Goal: Transaction & Acquisition: Purchase product/service

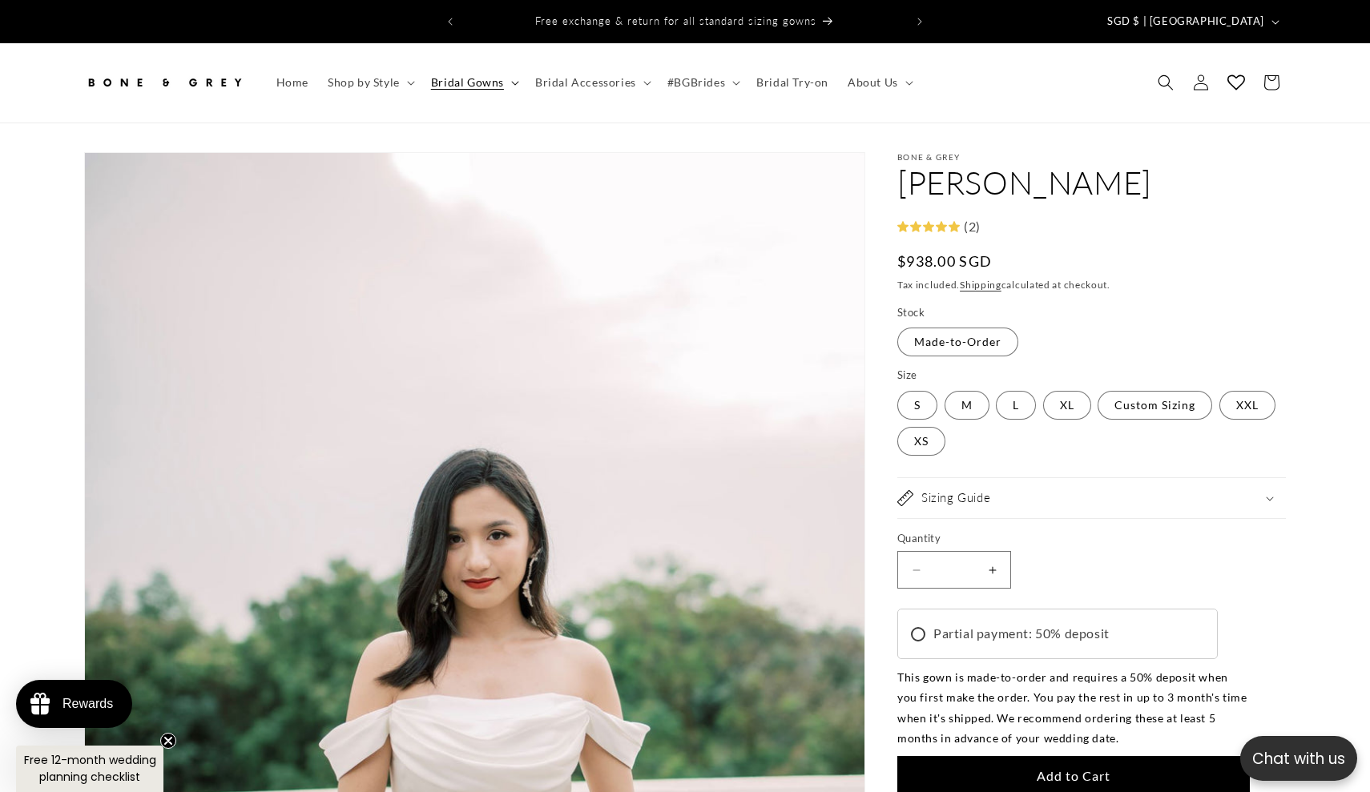
click at [492, 75] on span "Bridal Gowns" at bounding box center [467, 82] width 73 height 14
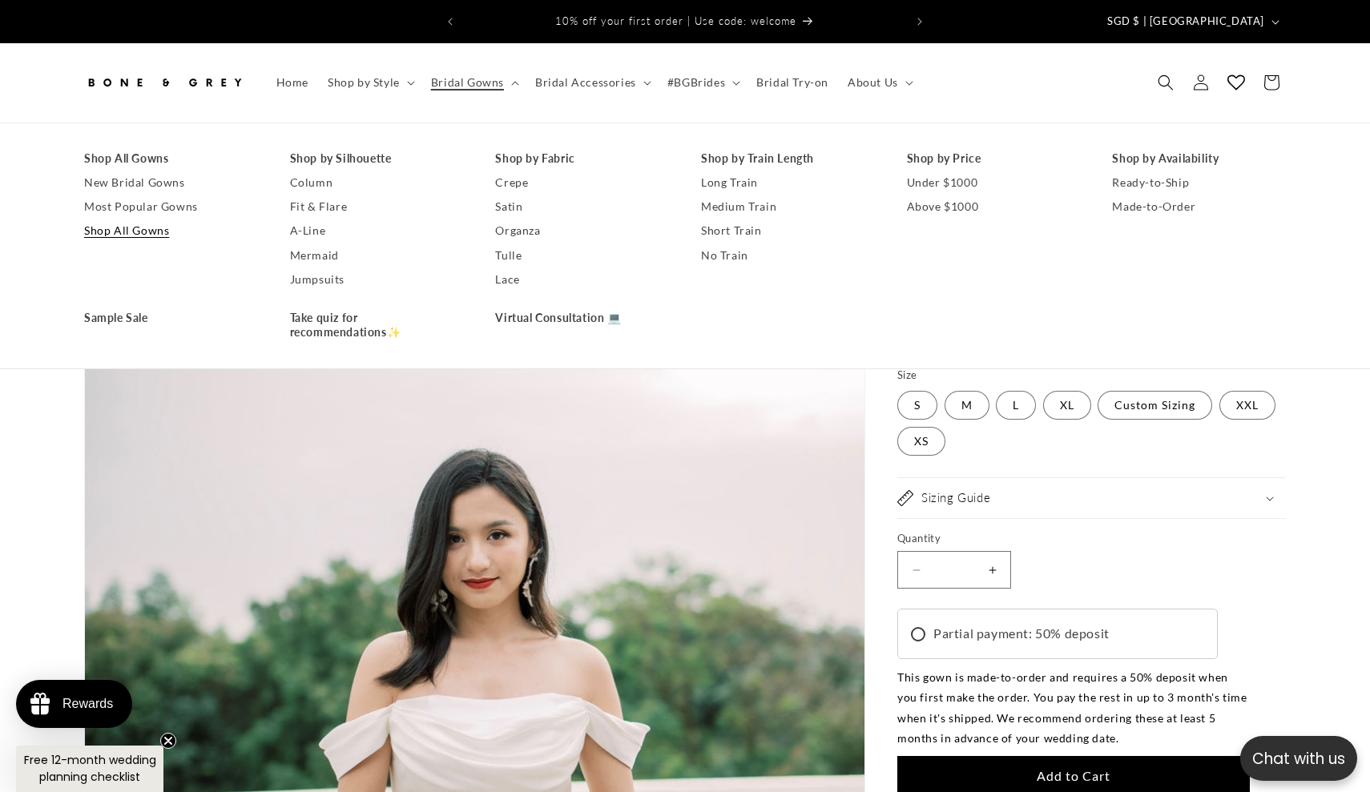
drag, startPoint x: 159, startPoint y: 218, endPoint x: 198, endPoint y: 219, distance: 39.3
click at [330, 244] on link "Mermaid" at bounding box center [377, 256] width 174 height 24
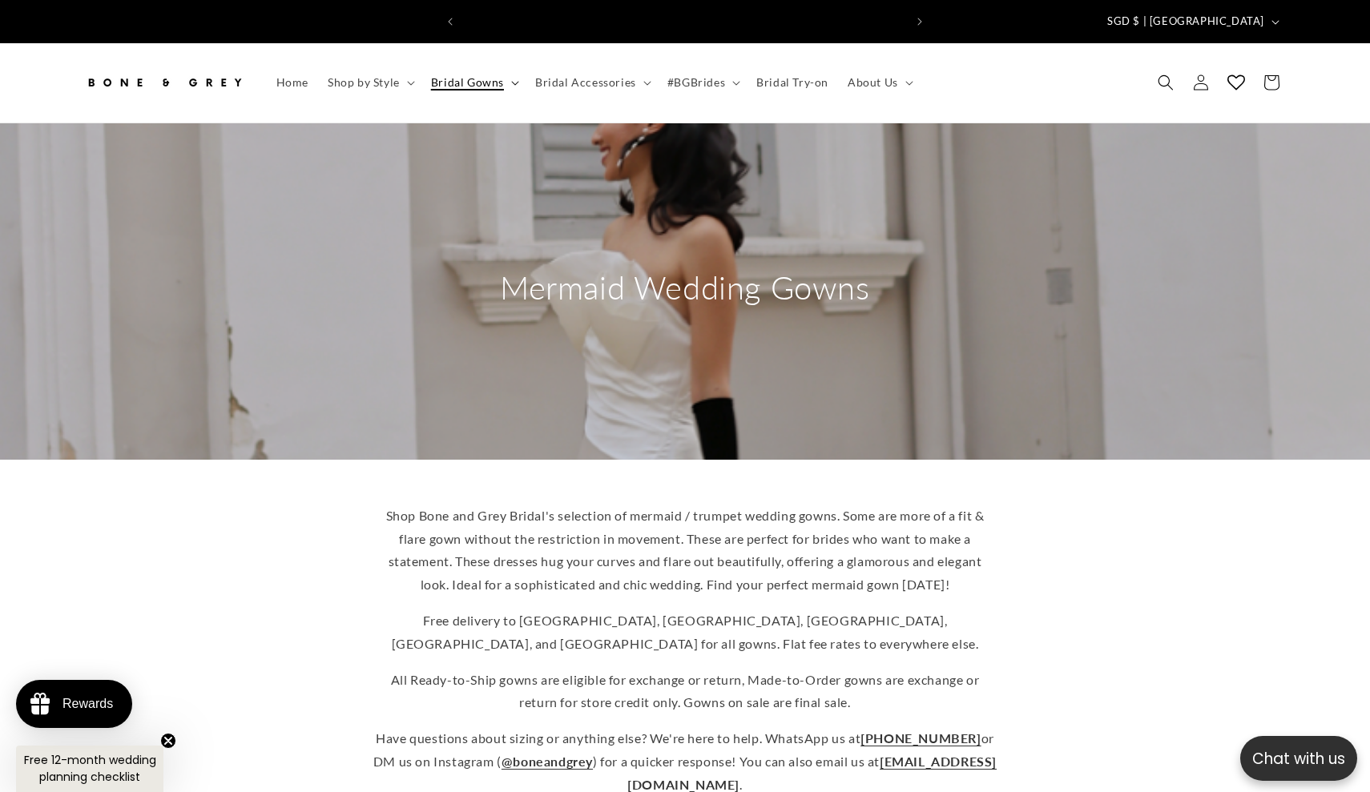
scroll to position [0, 881]
click at [469, 75] on span "Bridal Gowns" at bounding box center [467, 82] width 73 height 14
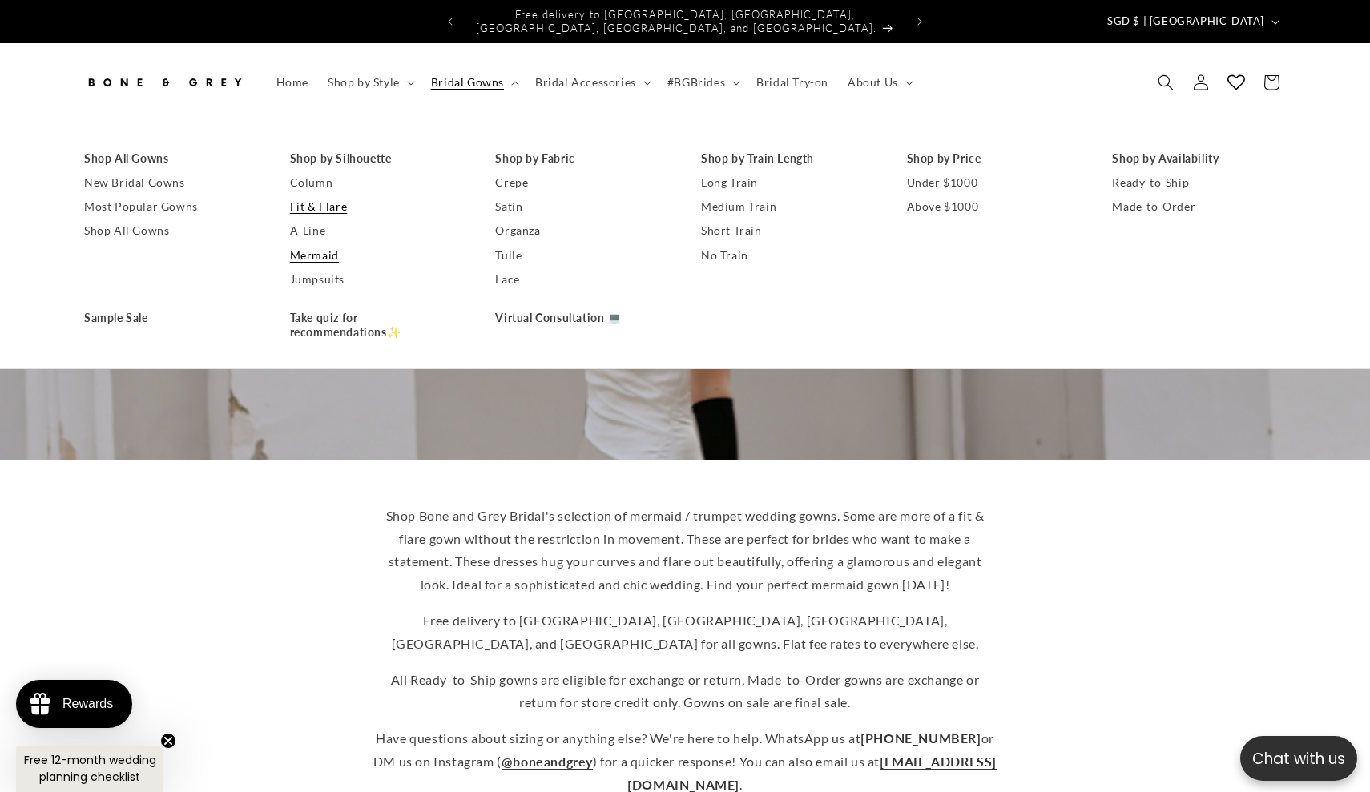
click at [321, 196] on link "Fit & Flare" at bounding box center [377, 207] width 174 height 24
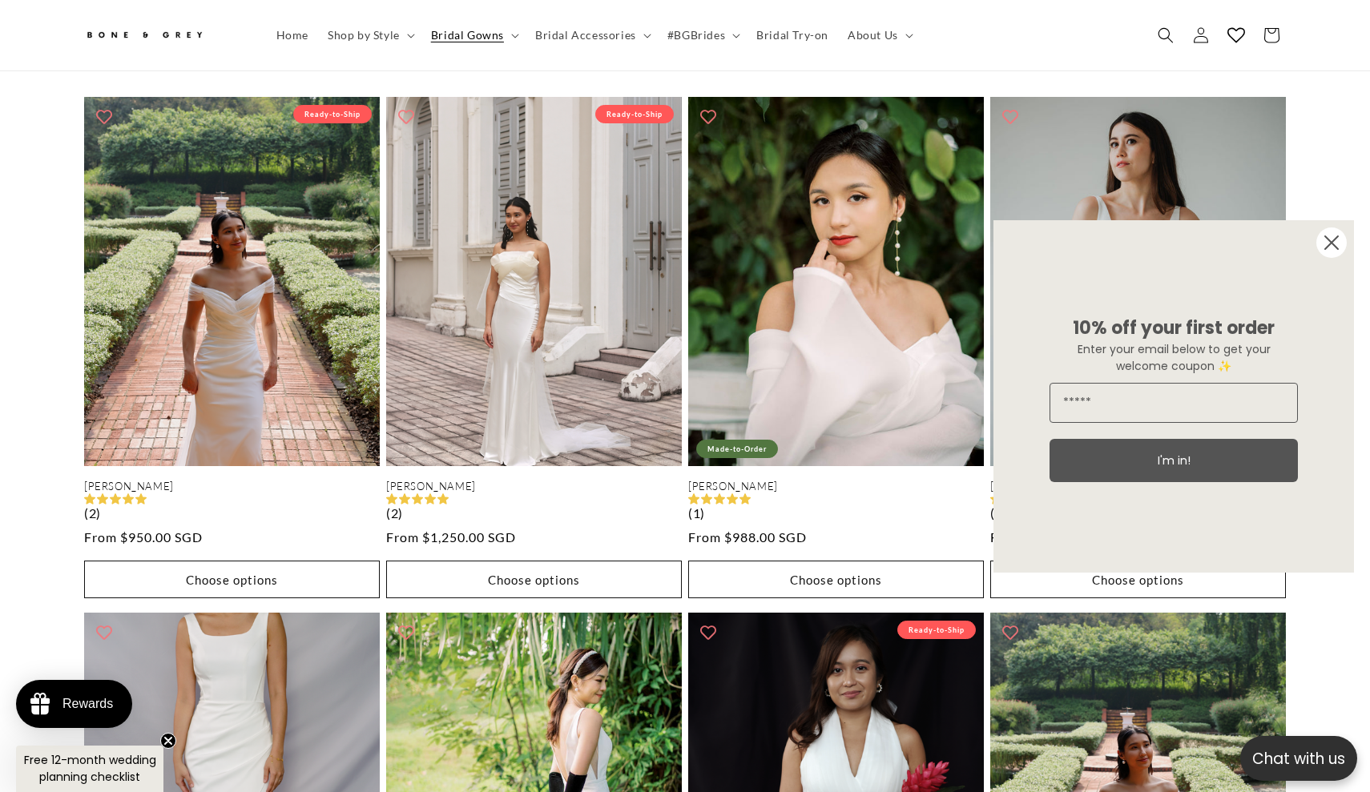
scroll to position [0, 441]
click at [1343, 240] on circle "Close dialog" at bounding box center [1331, 243] width 30 height 30
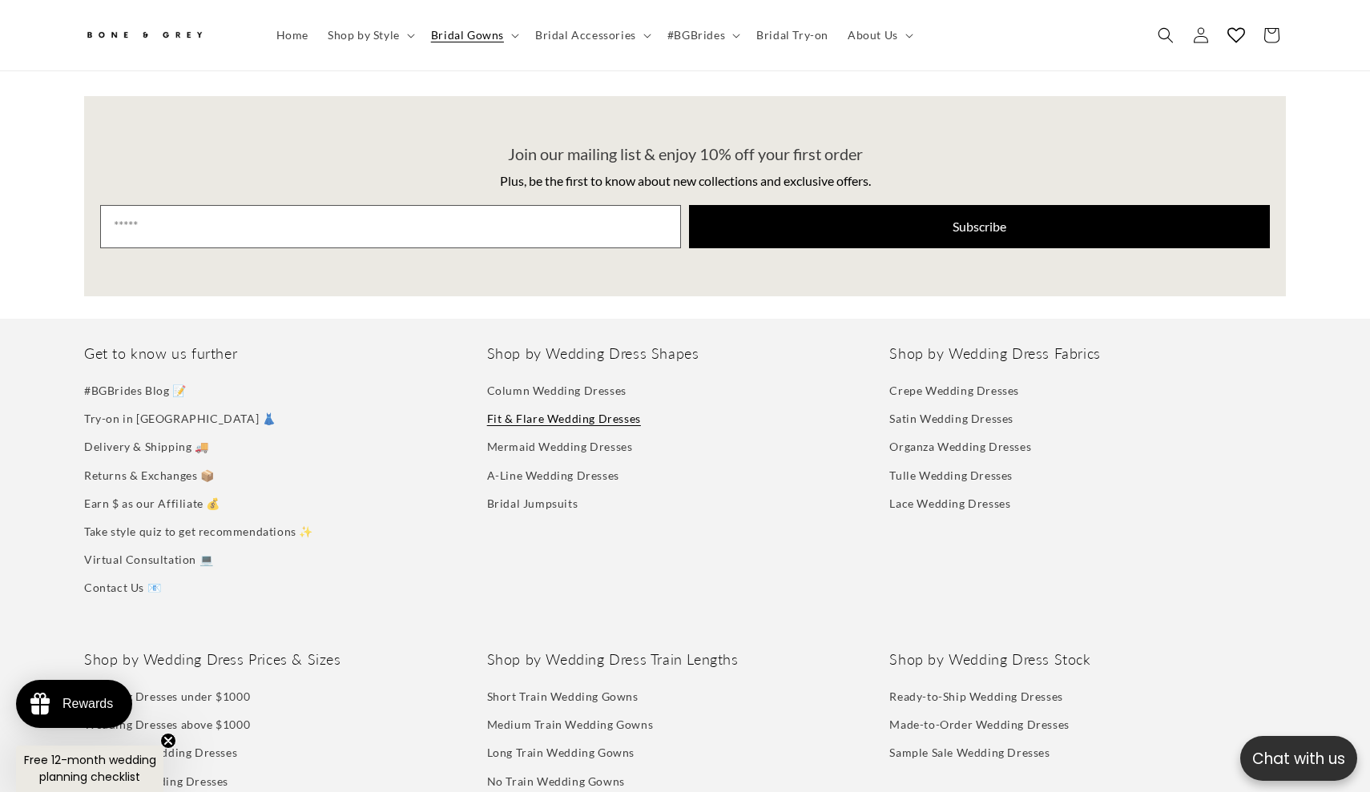
scroll to position [2962, 0]
